Goal: Information Seeking & Learning: Understand process/instructions

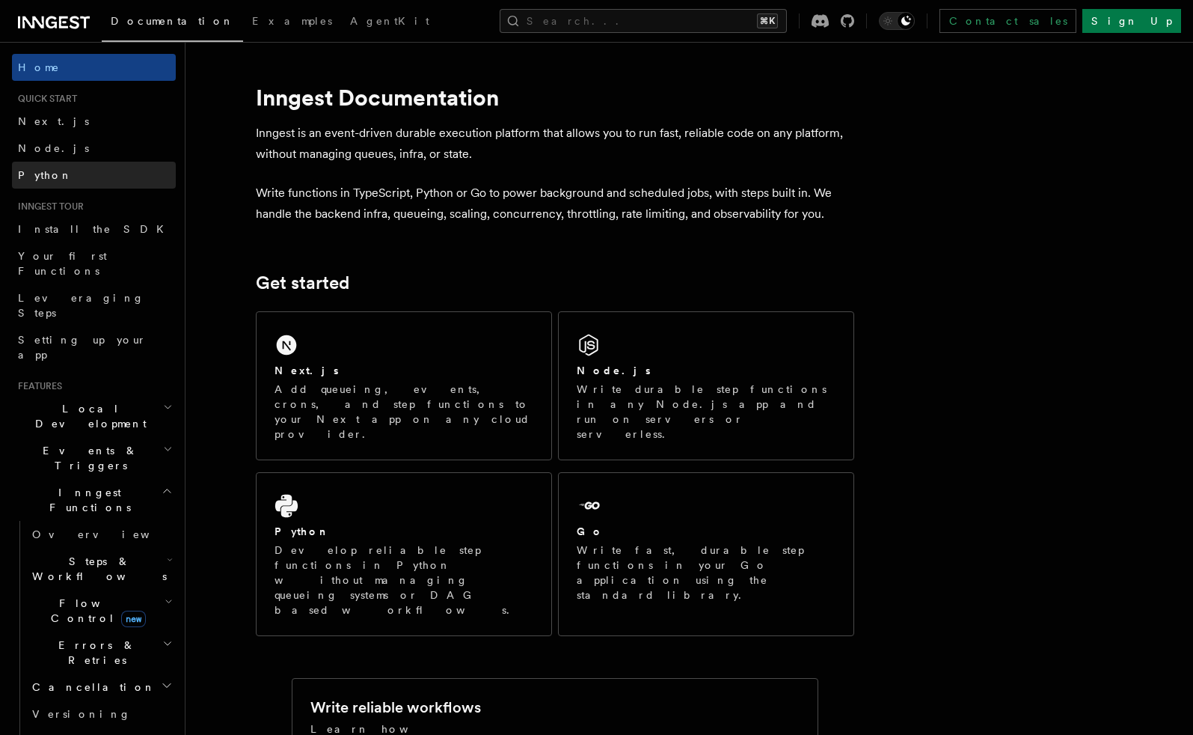
click at [90, 166] on link "Python" at bounding box center [94, 175] width 164 height 27
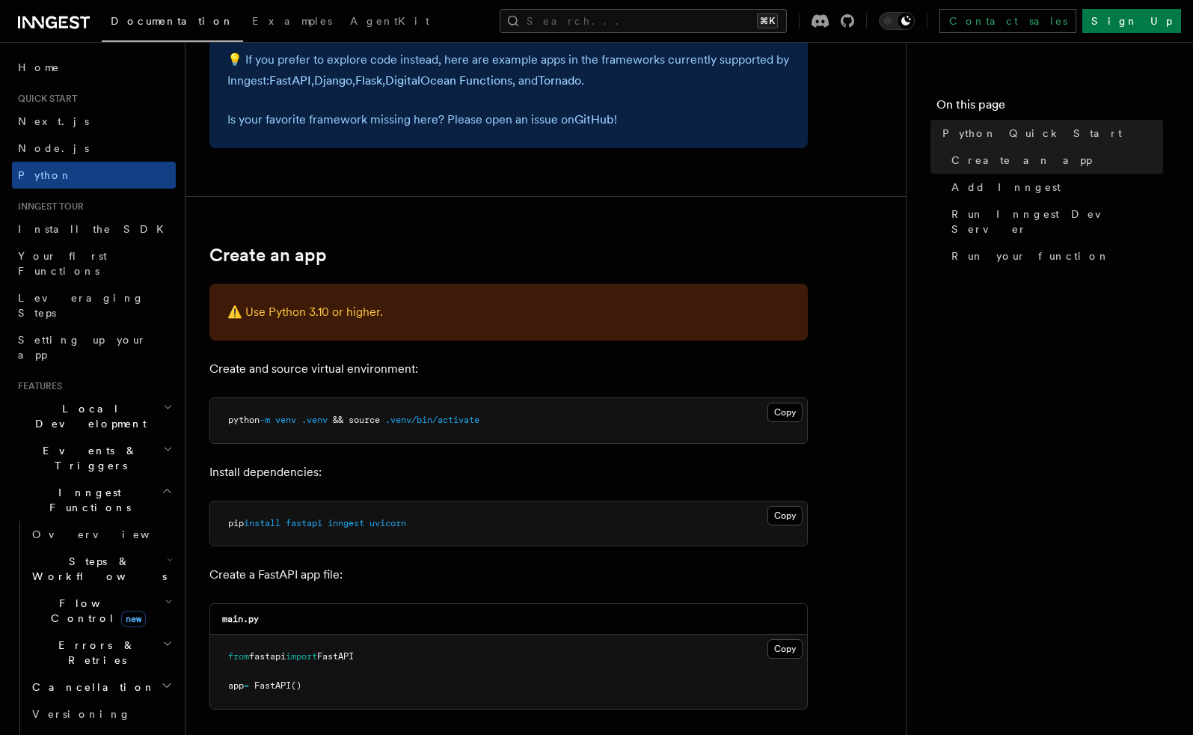
scroll to position [146, 0]
click at [229, 367] on p "Create and source virtual environment:" at bounding box center [508, 368] width 598 height 21
drag, startPoint x: 229, startPoint y: 367, endPoint x: 368, endPoint y: 358, distance: 139.4
click at [367, 360] on p "Create and source virtual environment:" at bounding box center [508, 368] width 598 height 21
click at [413, 365] on p "Create and source virtual environment:" at bounding box center [508, 368] width 598 height 21
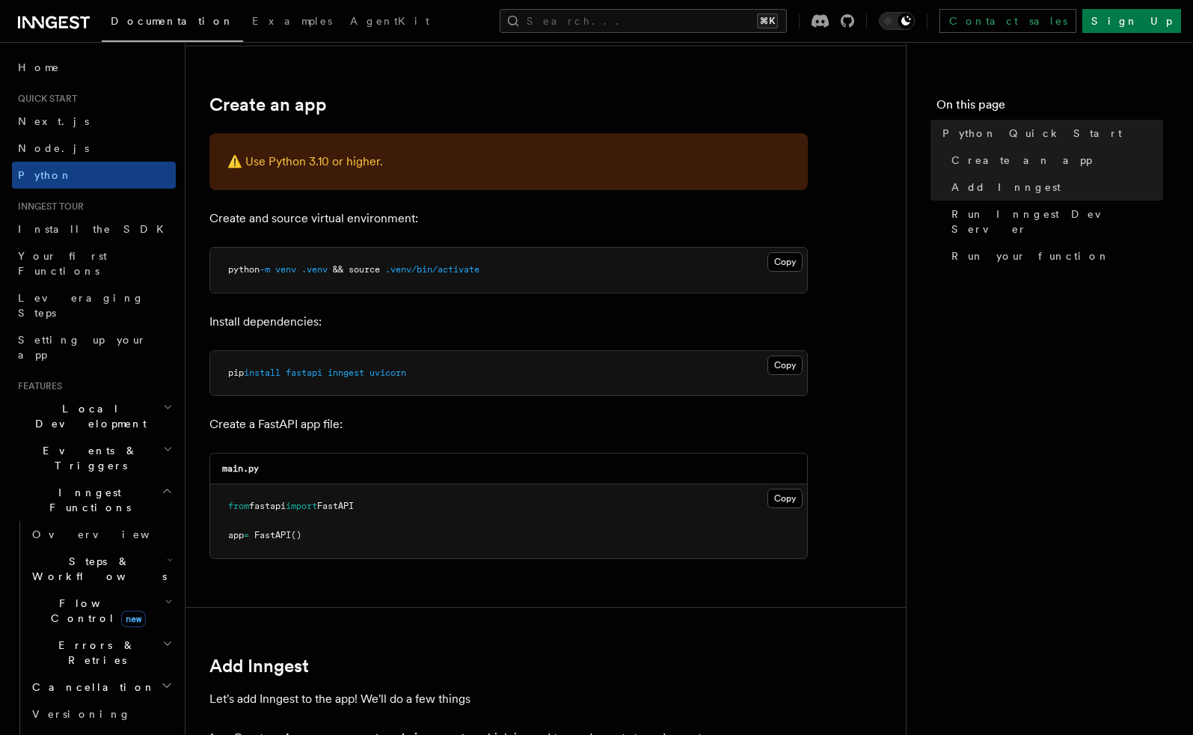
scroll to position [296, 0]
click at [226, 321] on p "Install dependencies:" at bounding box center [508, 320] width 598 height 21
drag, startPoint x: 226, startPoint y: 321, endPoint x: 316, endPoint y: 321, distance: 90.5
click at [316, 321] on p "Install dependencies:" at bounding box center [508, 320] width 598 height 21
click at [319, 321] on p "Install dependencies:" at bounding box center [508, 320] width 598 height 21
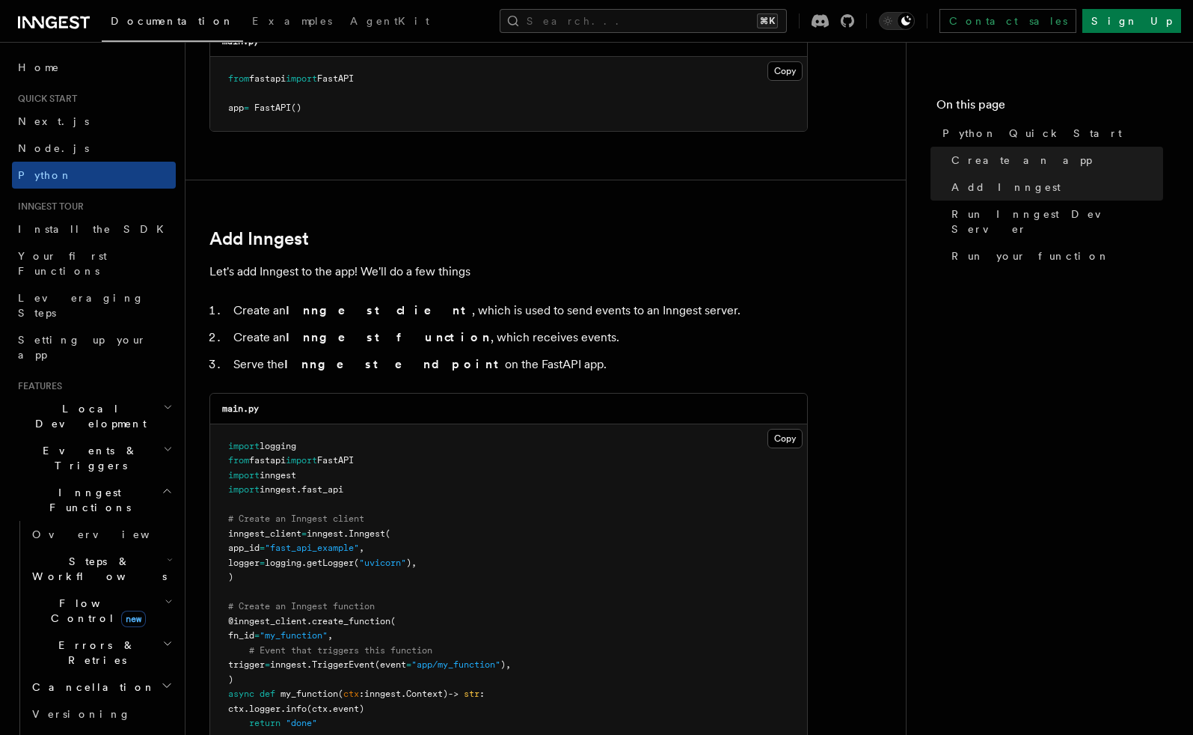
scroll to position [727, 0]
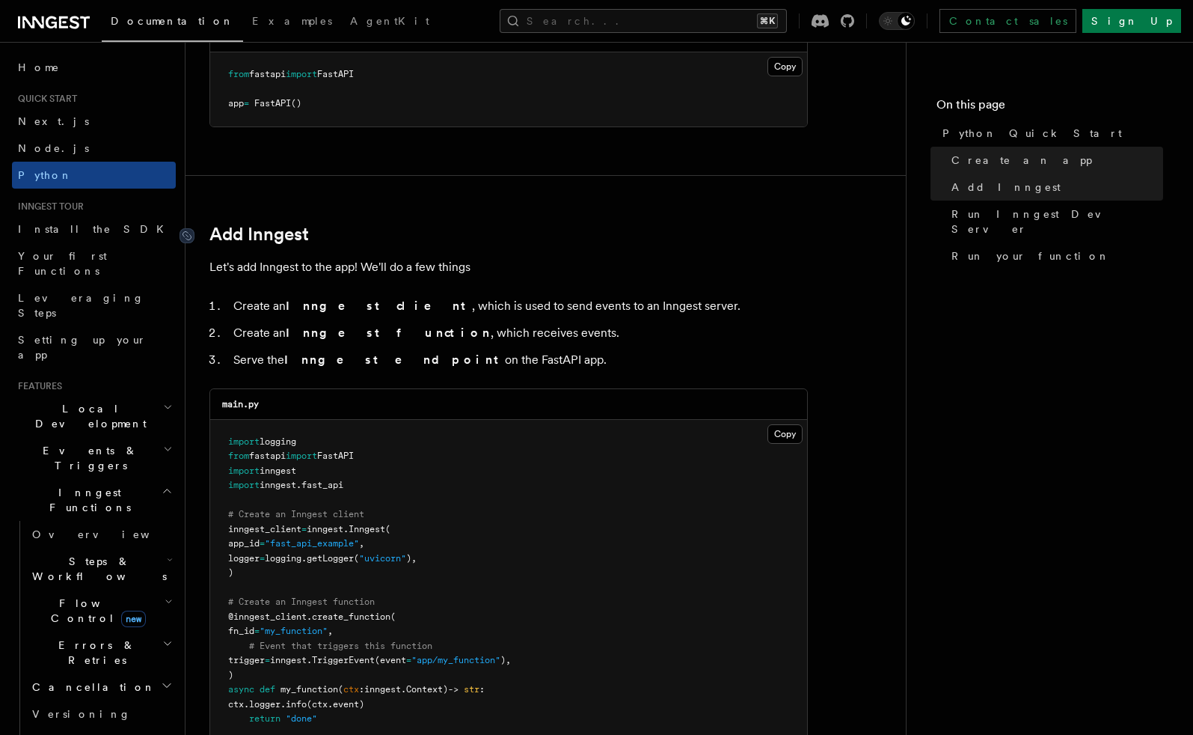
click at [301, 238] on link "Add Inngest" at bounding box center [258, 234] width 99 height 21
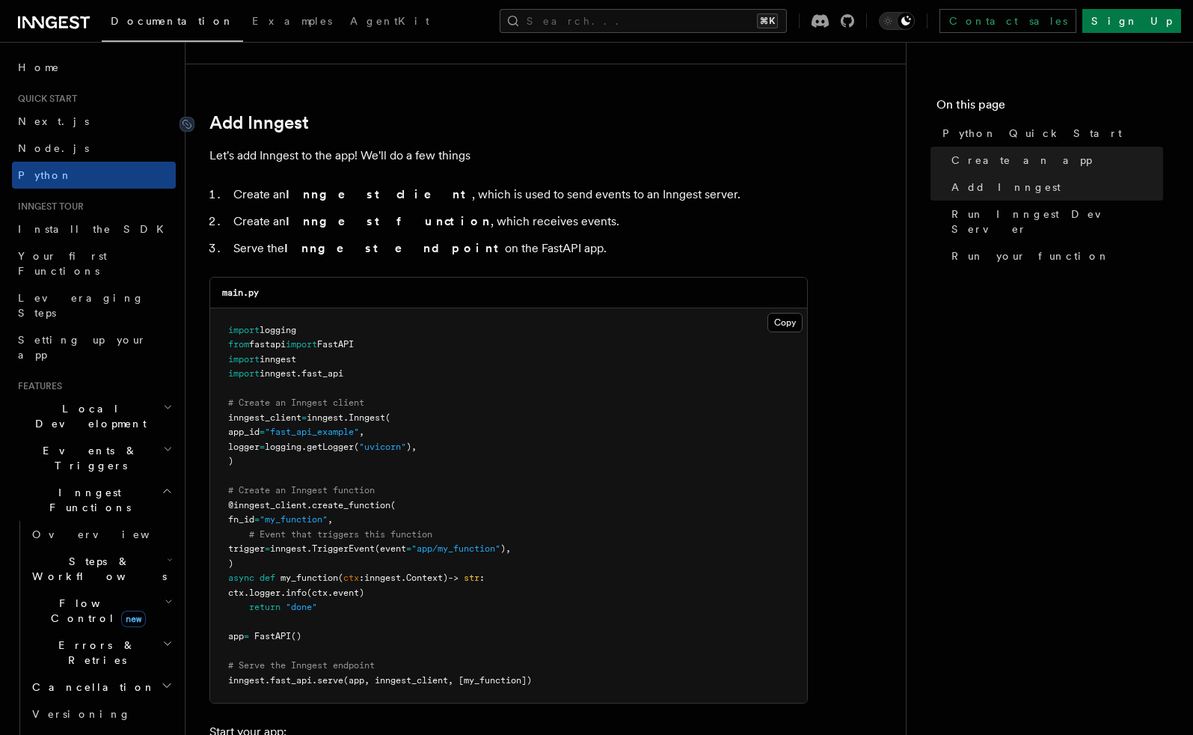
scroll to position [878, 0]
